Goal: Task Accomplishment & Management: Manage account settings

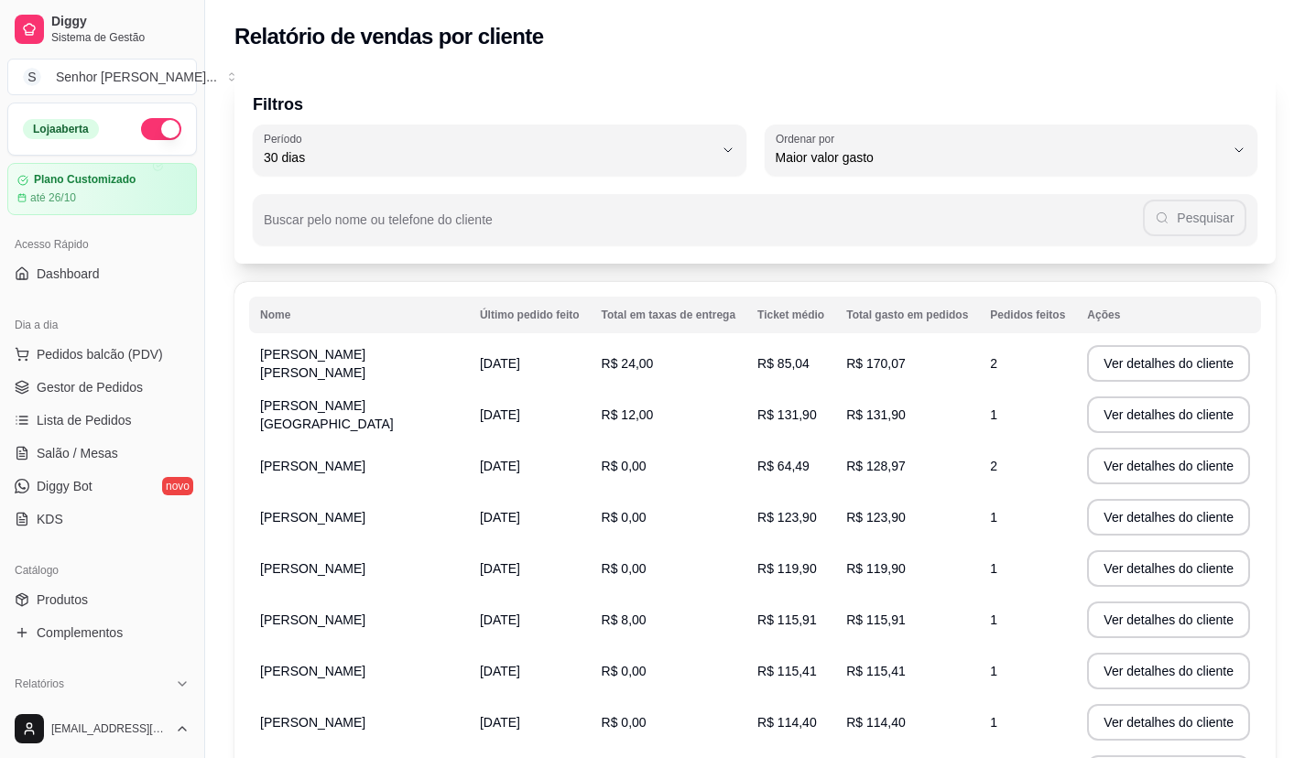
select select "30"
select select "HIGHEST_TOTAL_SPENT_WITH_ORDERS"
click at [80, 389] on span "Gestor de Pedidos" at bounding box center [90, 387] width 106 height 18
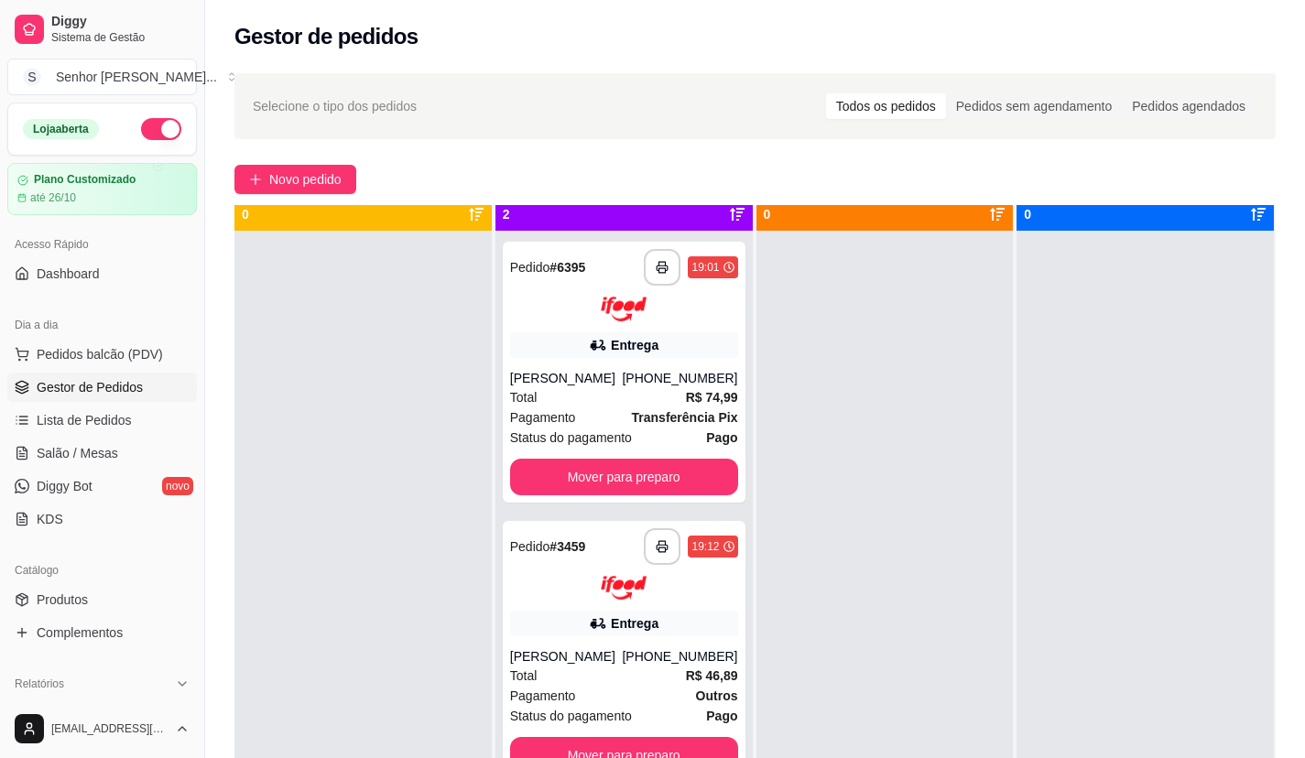
scroll to position [51, 0]
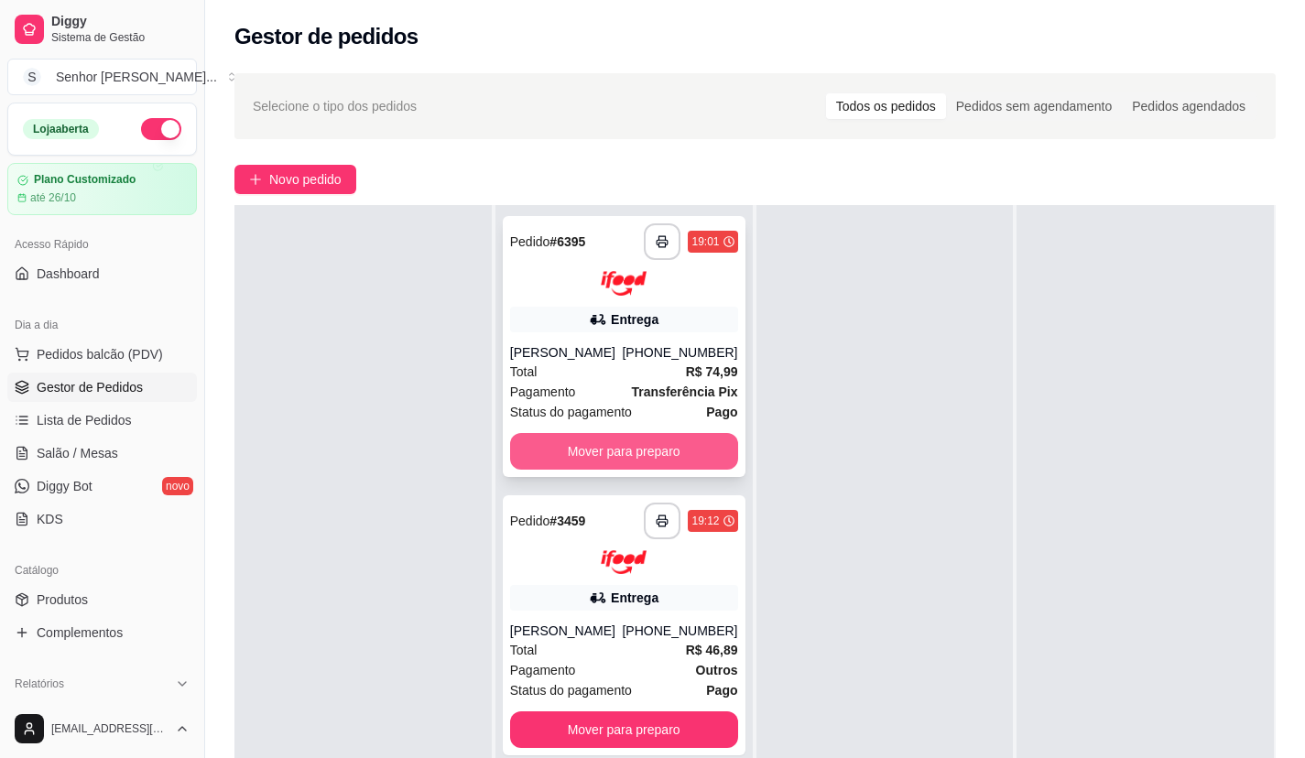
click at [586, 461] on button "Mover para preparo" at bounding box center [624, 451] width 228 height 37
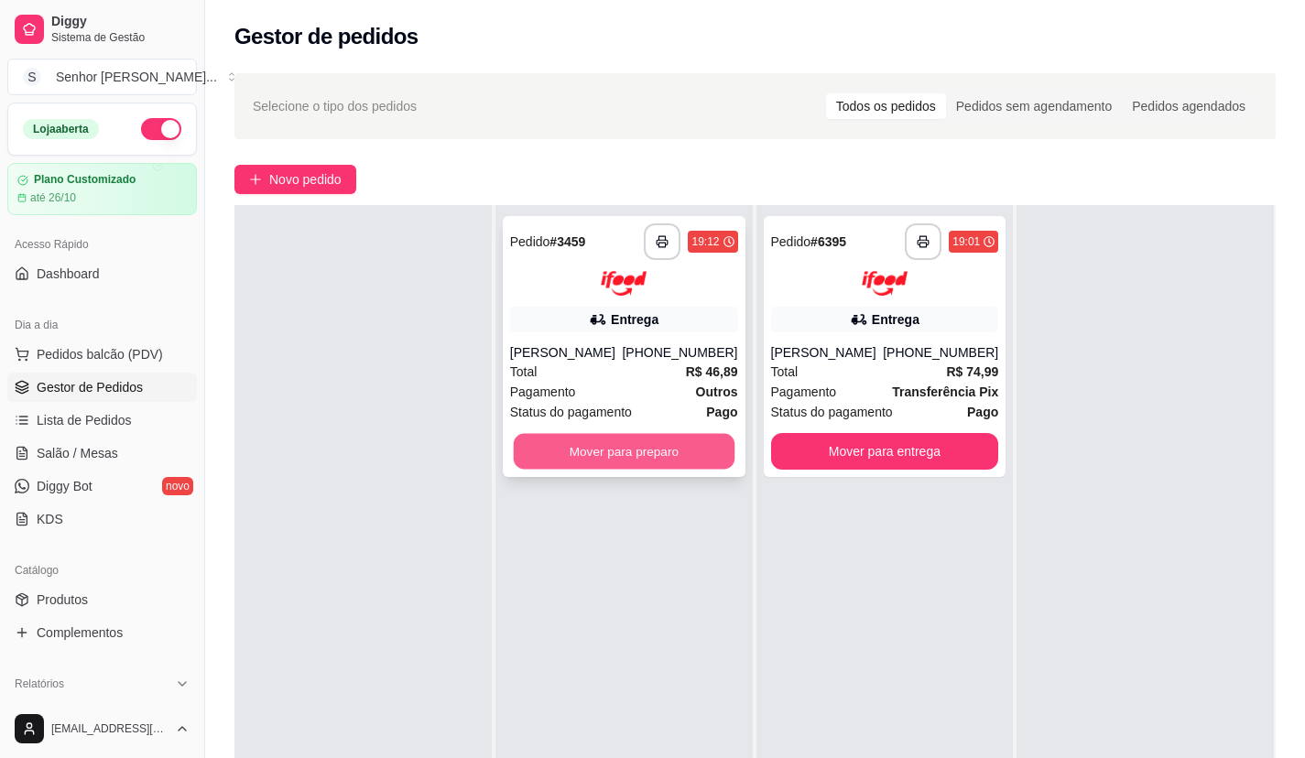
click at [661, 453] on button "Mover para preparo" at bounding box center [623, 451] width 221 height 36
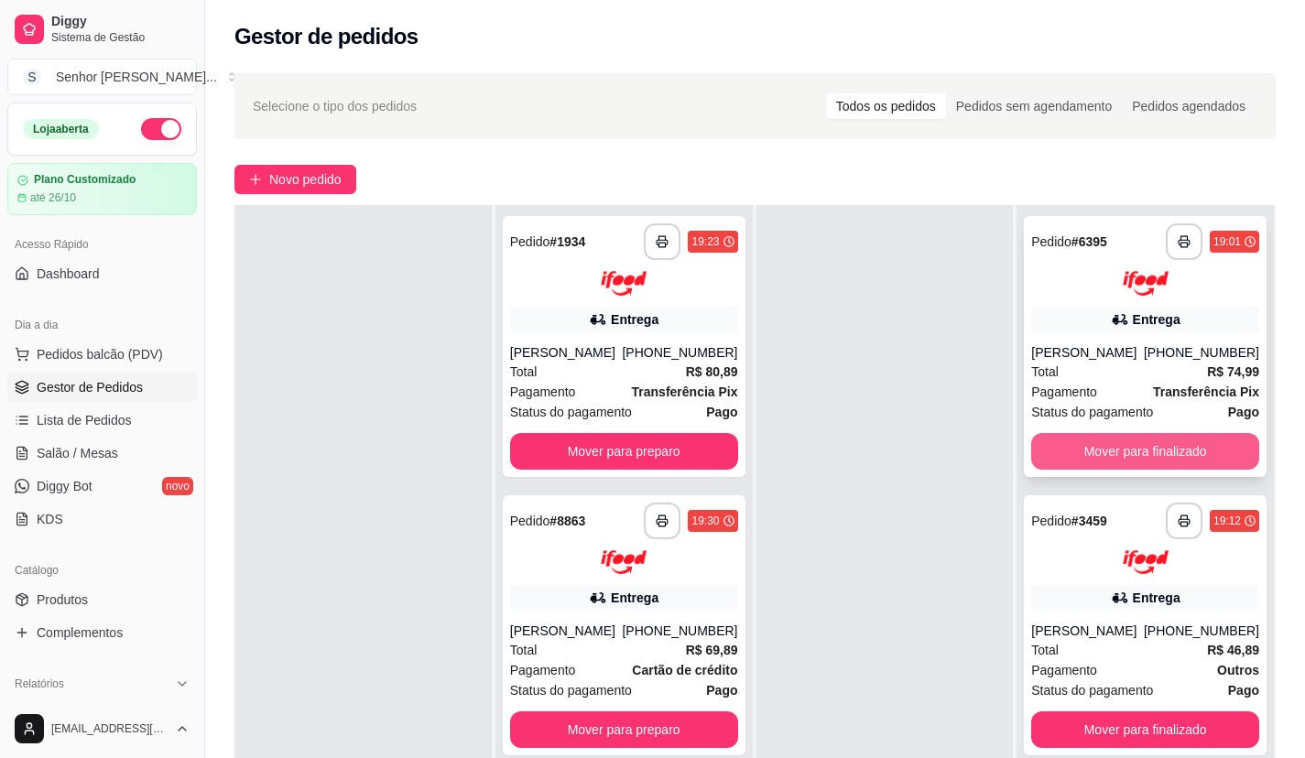
click at [1204, 447] on button "Mover para finalizado" at bounding box center [1145, 451] width 228 height 37
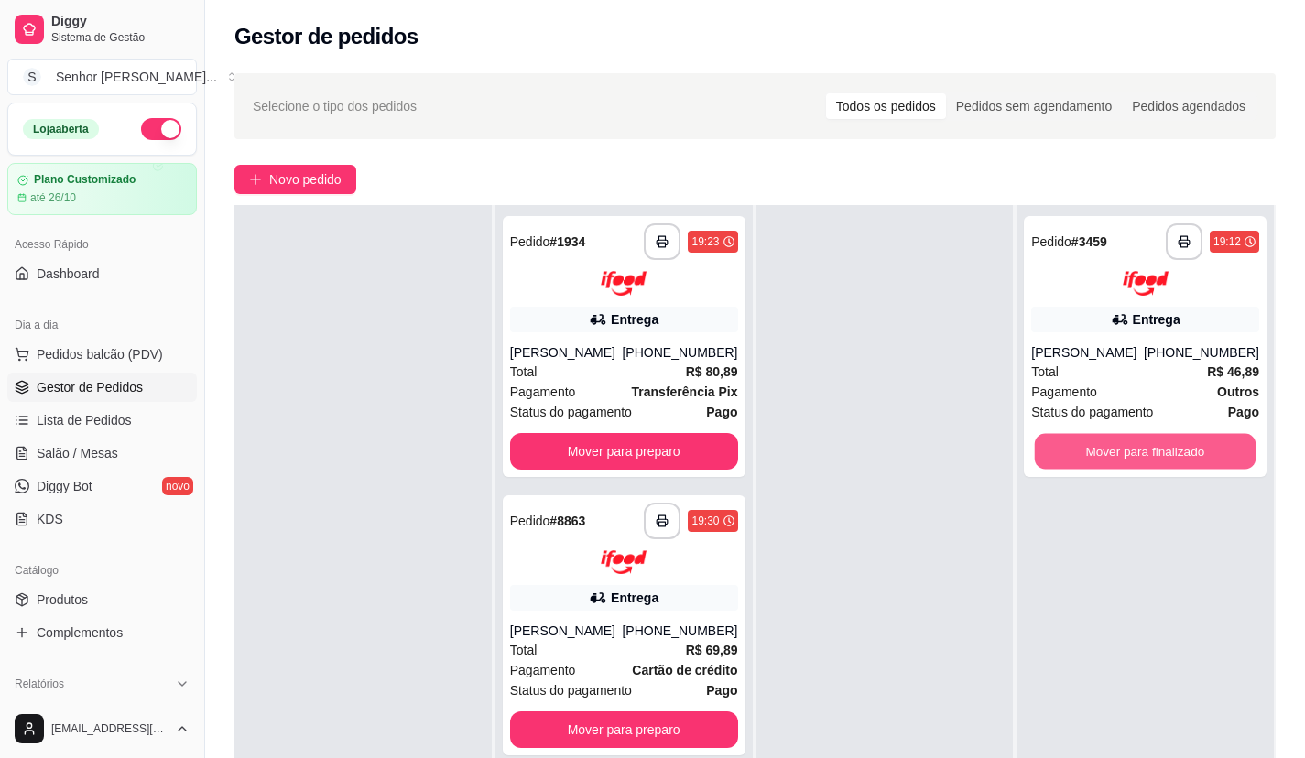
click at [1204, 447] on button "Mover para finalizado" at bounding box center [1145, 451] width 221 height 36
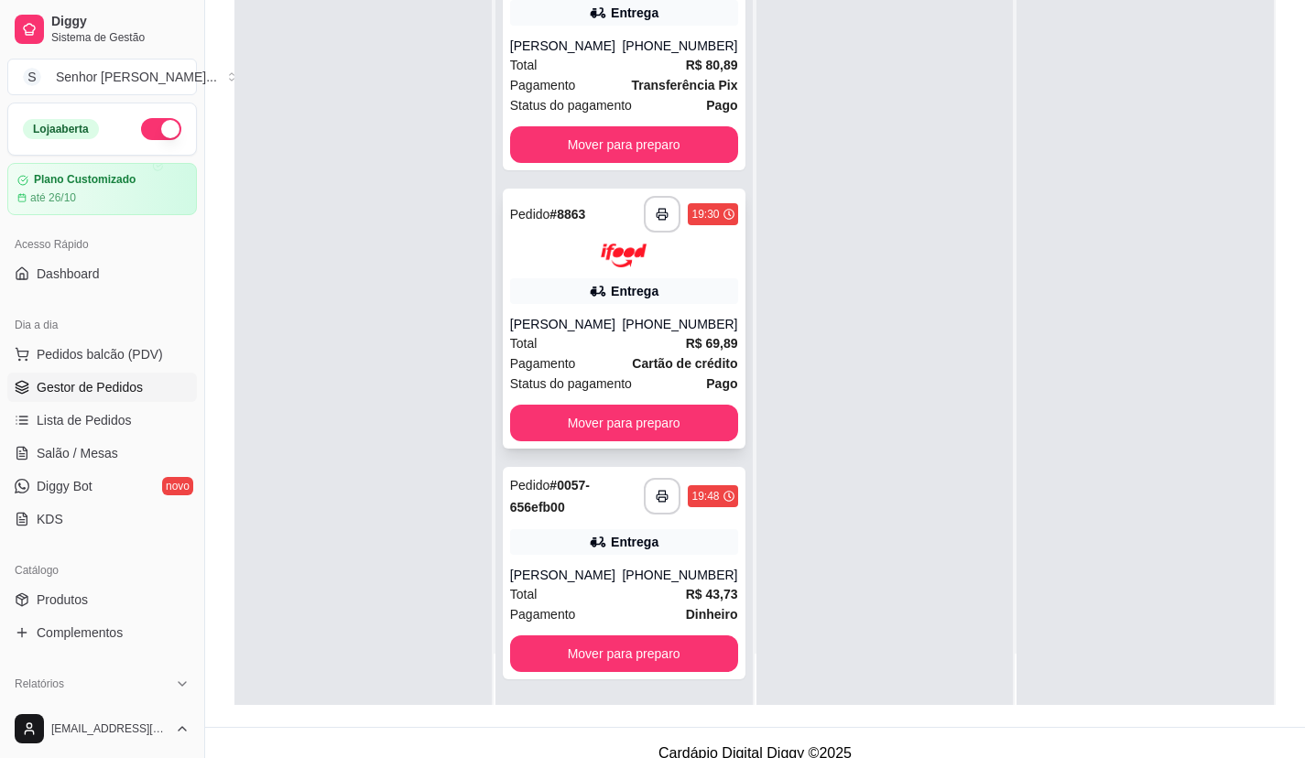
scroll to position [279, 0]
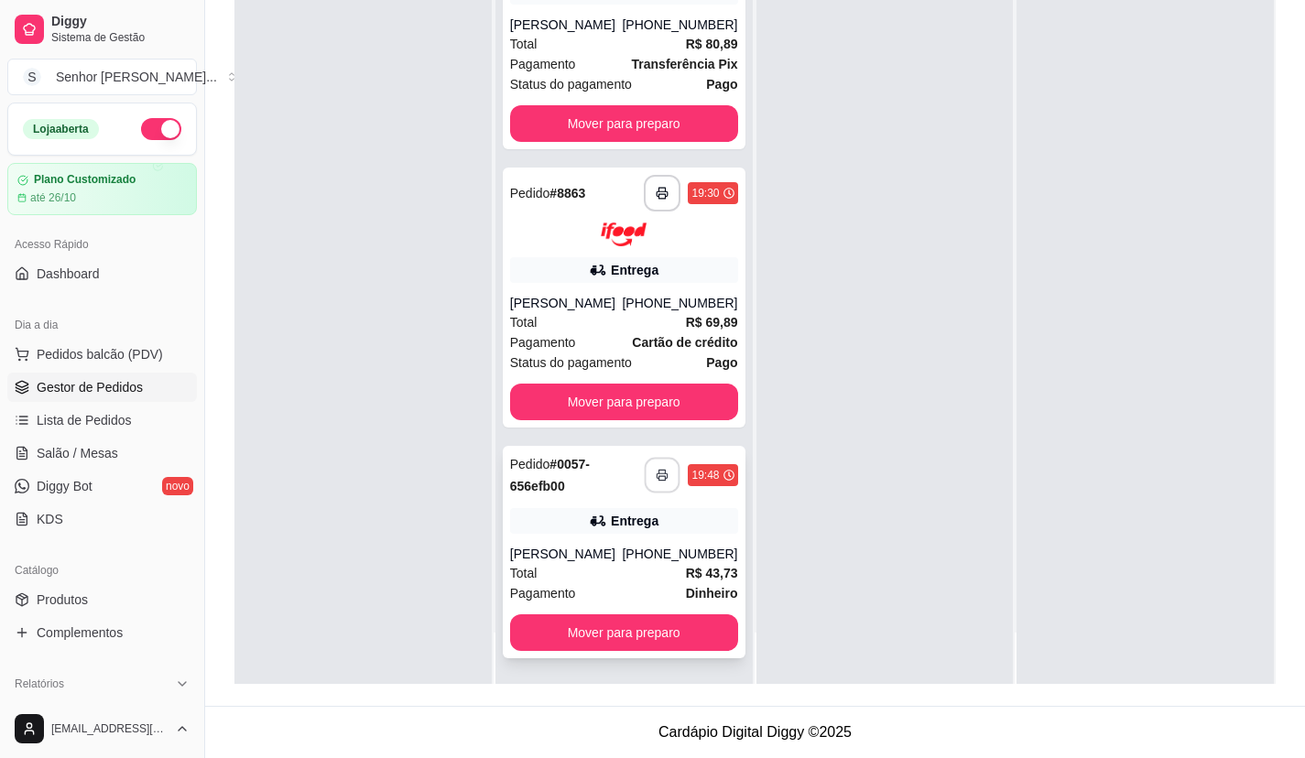
click at [645, 479] on button "button" at bounding box center [663, 476] width 36 height 36
